Goal: Navigation & Orientation: Find specific page/section

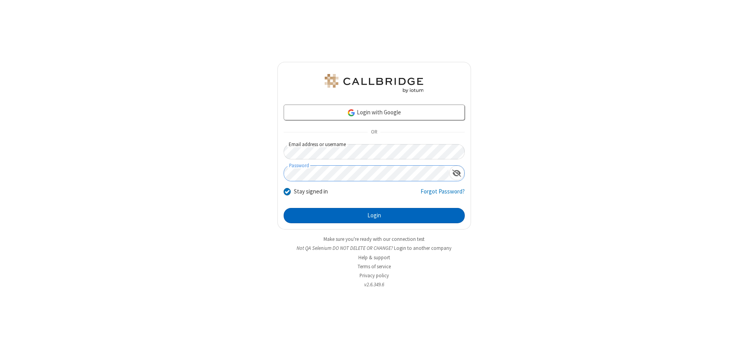
click at [374, 215] on button "Login" at bounding box center [374, 216] width 181 height 16
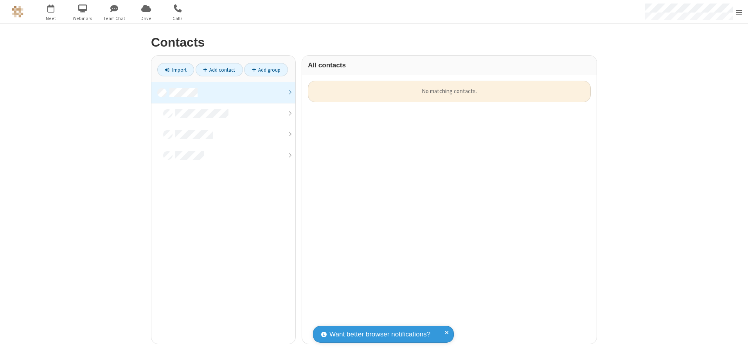
scroll to position [263, 289]
click at [223, 92] on link at bounding box center [223, 92] width 144 height 21
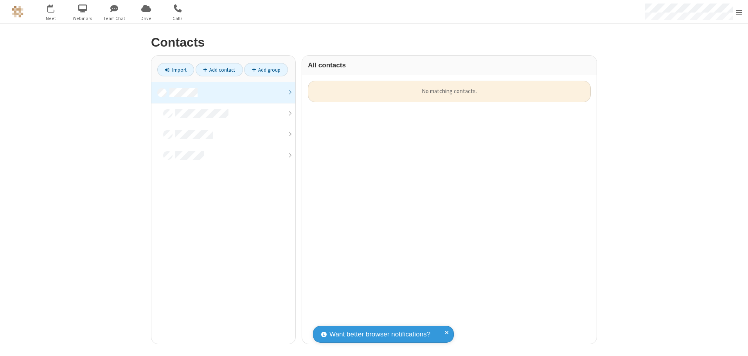
click at [223, 92] on link at bounding box center [223, 92] width 144 height 21
